Goal: Navigation & Orientation: Find specific page/section

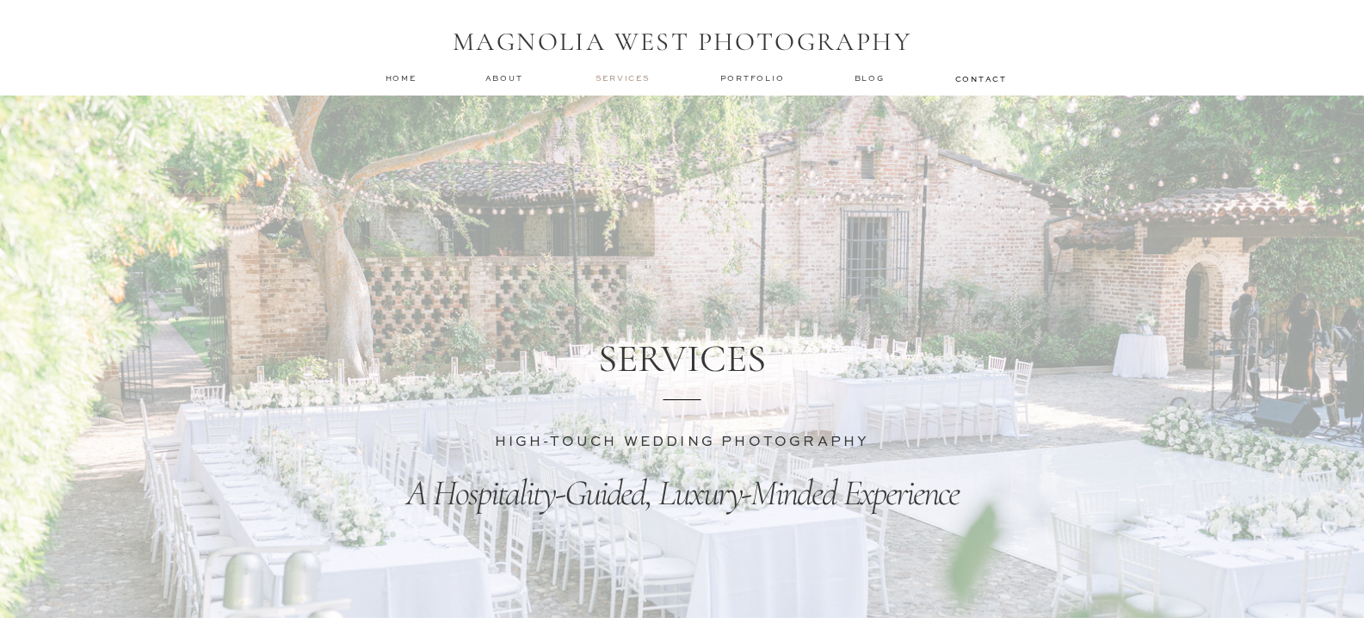
click at [607, 77] on nav "services" at bounding box center [624, 77] width 58 height 11
click at [607, 82] on nav "services" at bounding box center [624, 77] width 58 height 11
click at [509, 77] on nav "about" at bounding box center [506, 78] width 43 height 12
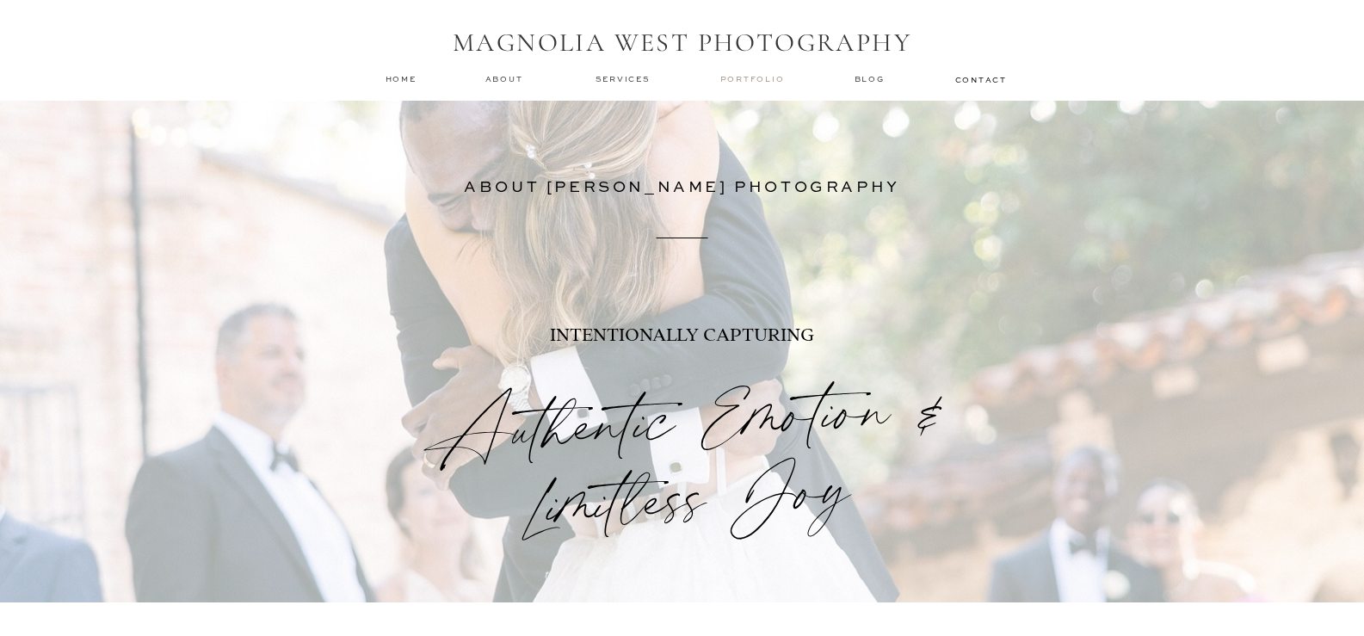
click at [763, 82] on nav "Portfolio" at bounding box center [754, 79] width 68 height 12
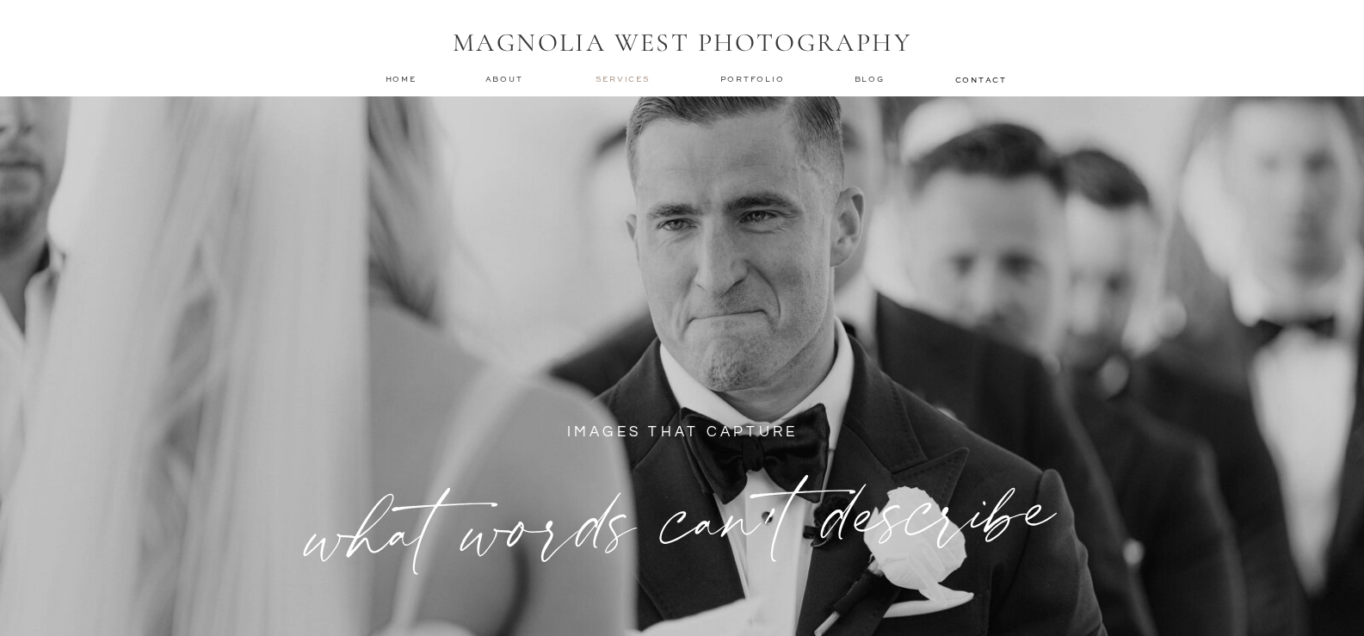
click at [618, 78] on nav "services" at bounding box center [624, 78] width 58 height 11
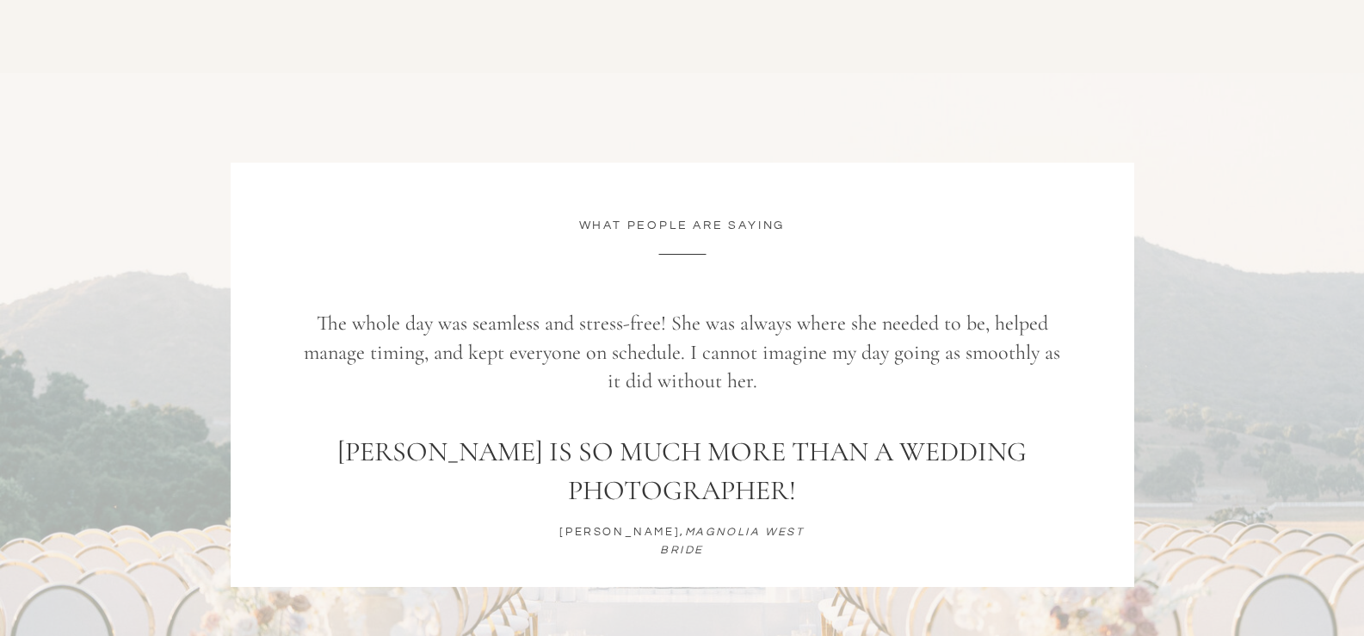
scroll to position [6969, 0]
